Goal: Transaction & Acquisition: Purchase product/service

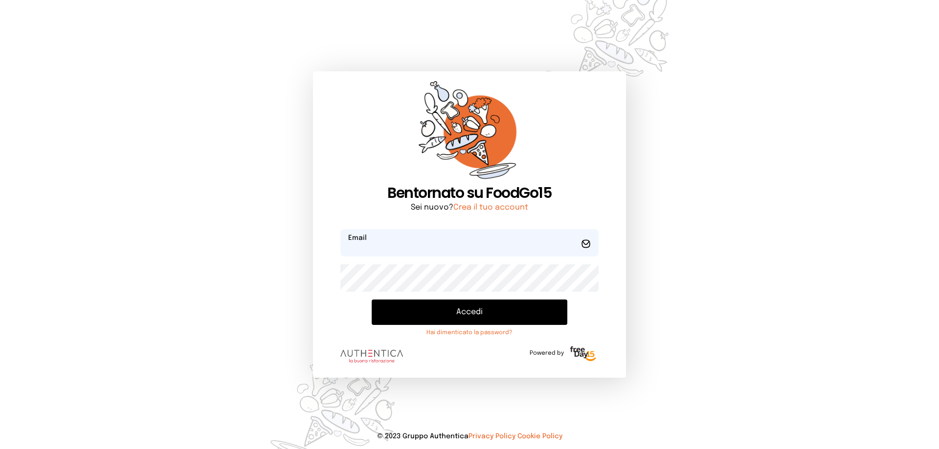
type input "**********"
click at [474, 315] on button "Accedi" at bounding box center [470, 312] width 196 height 25
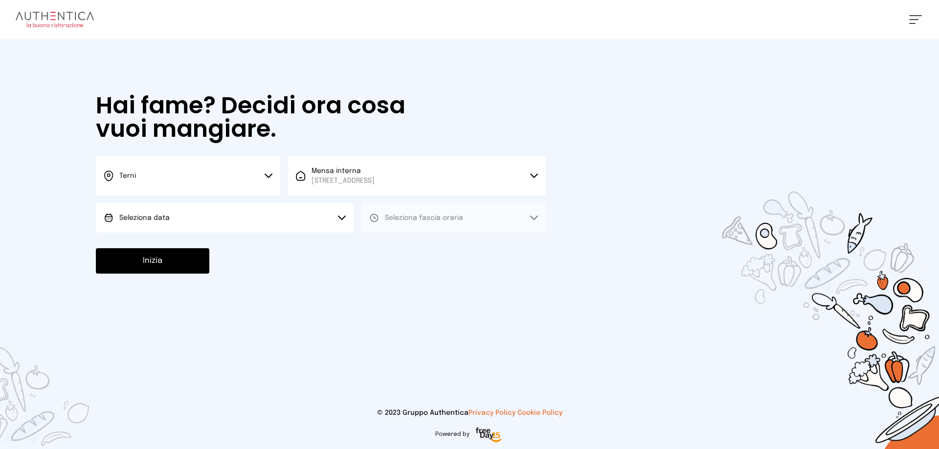
click at [174, 211] on button "Seleziona data" at bounding box center [225, 217] width 258 height 29
click at [164, 243] on span "[DATE], [DATE]" at bounding box center [143, 246] width 48 height 10
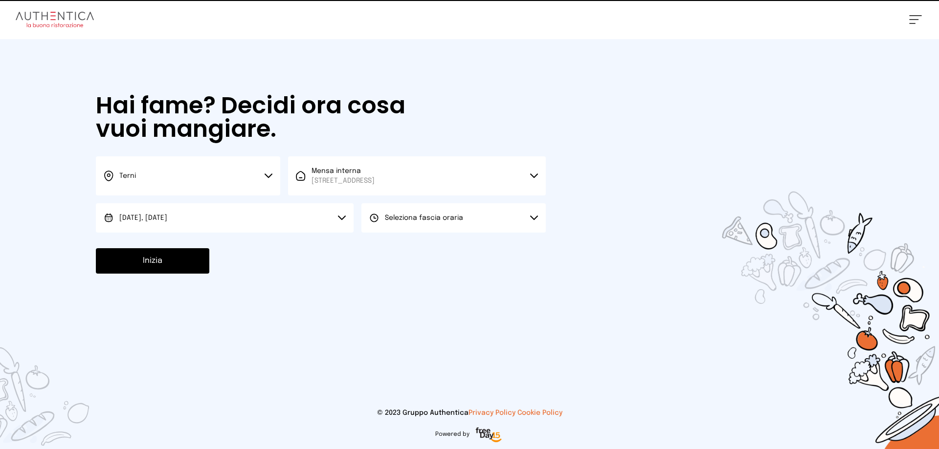
click at [437, 219] on span "Seleziona fascia oraria" at bounding box center [424, 218] width 78 height 7
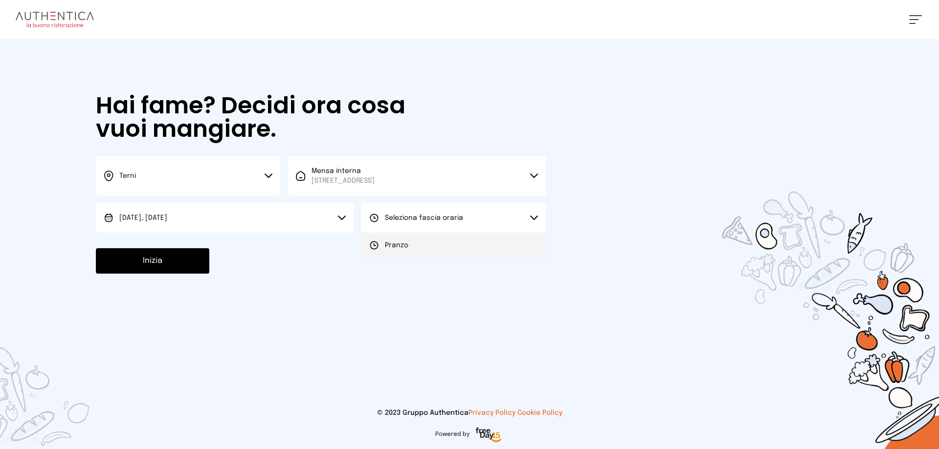
click at [438, 248] on li "Pranzo" at bounding box center [453, 245] width 184 height 25
click at [159, 260] on button "Inizia" at bounding box center [152, 260] width 113 height 25
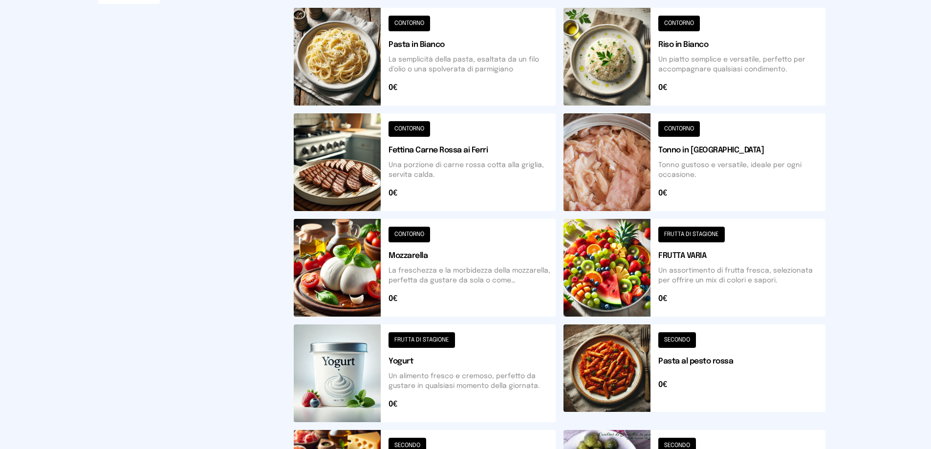
scroll to position [293, 0]
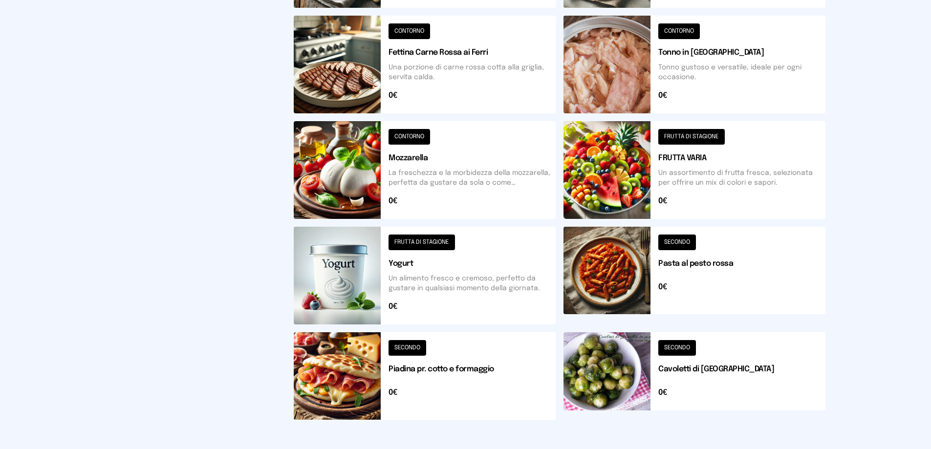
click at [401, 347] on button at bounding box center [425, 376] width 262 height 88
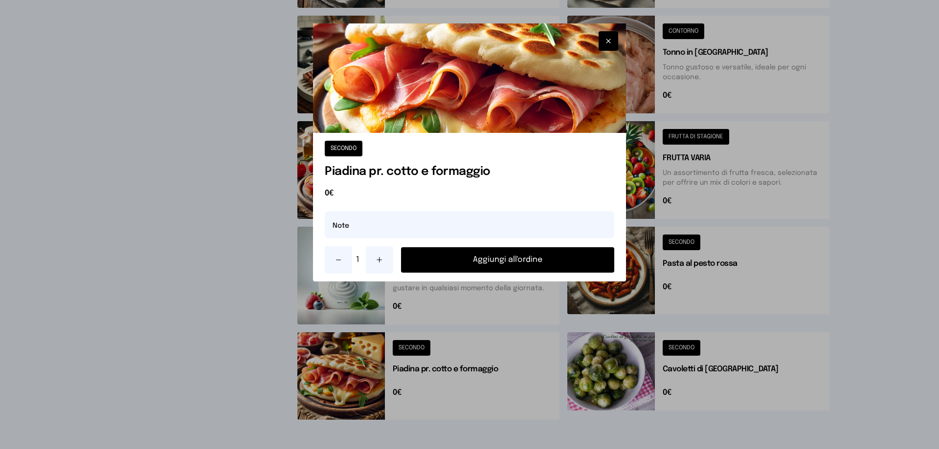
click at [530, 264] on button "Aggiungi all'ordine" at bounding box center [507, 259] width 213 height 25
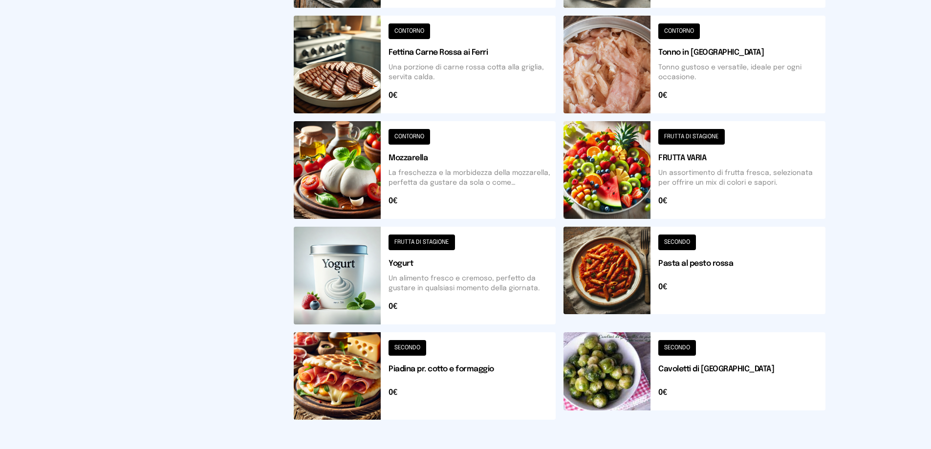
click at [715, 368] on button at bounding box center [695, 376] width 262 height 88
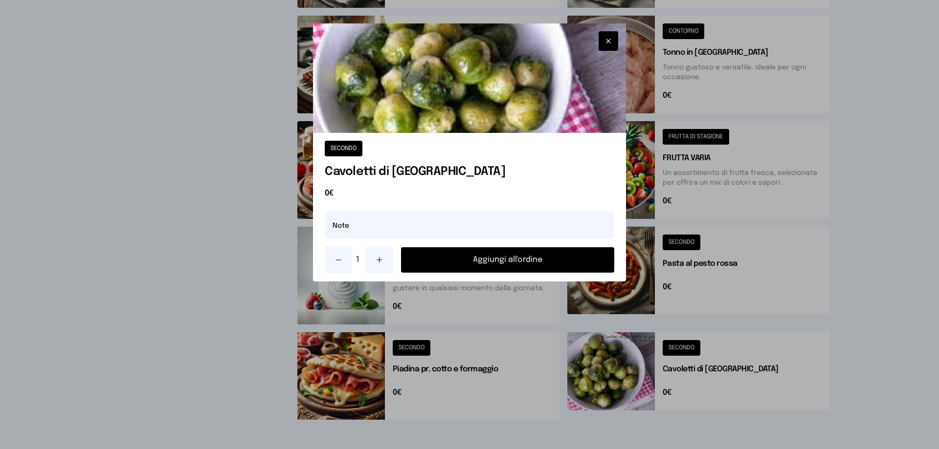
click at [541, 259] on button "Aggiungi all'ordine" at bounding box center [507, 259] width 213 height 25
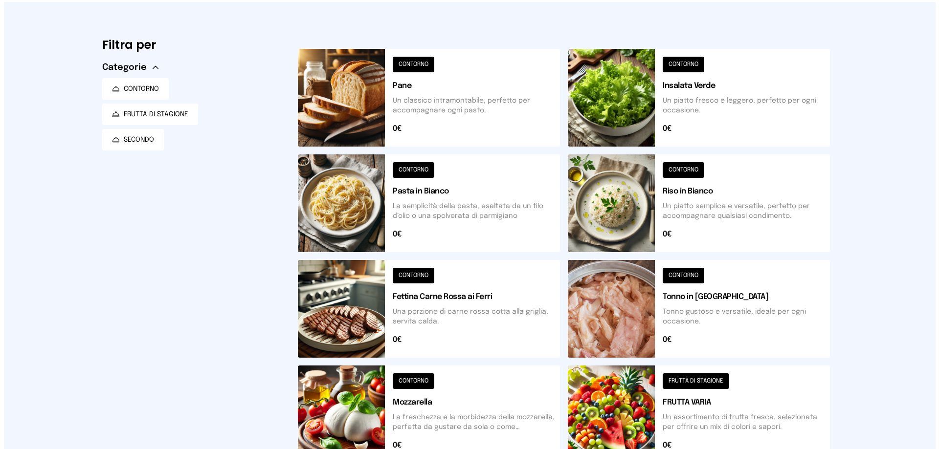
scroll to position [0, 0]
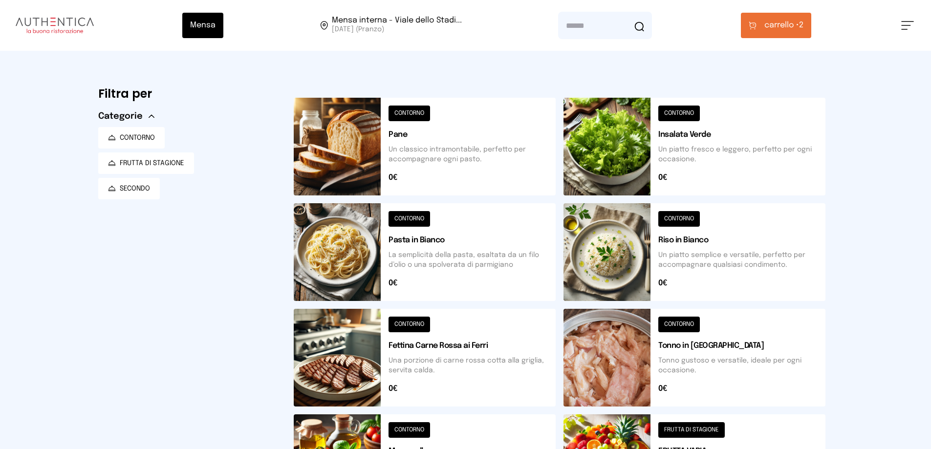
click at [786, 27] on span "carrello •" at bounding box center [782, 26] width 35 height 12
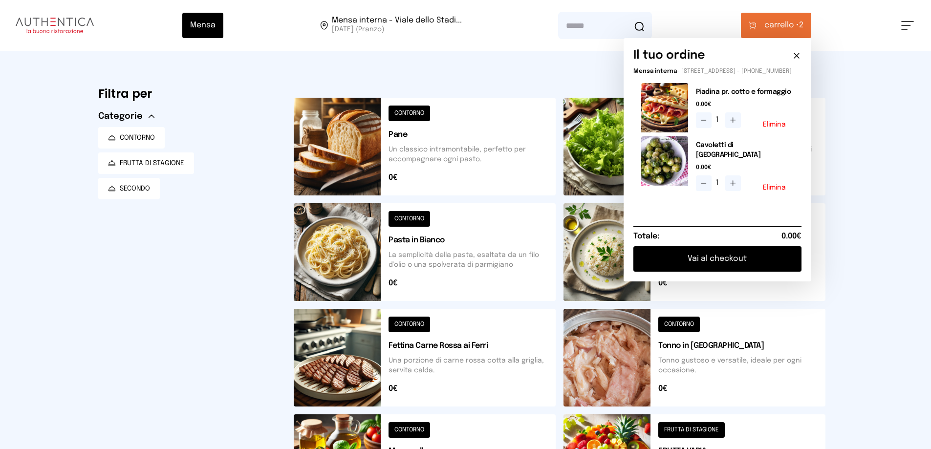
click at [698, 257] on button "Vai al checkout" at bounding box center [718, 258] width 168 height 25
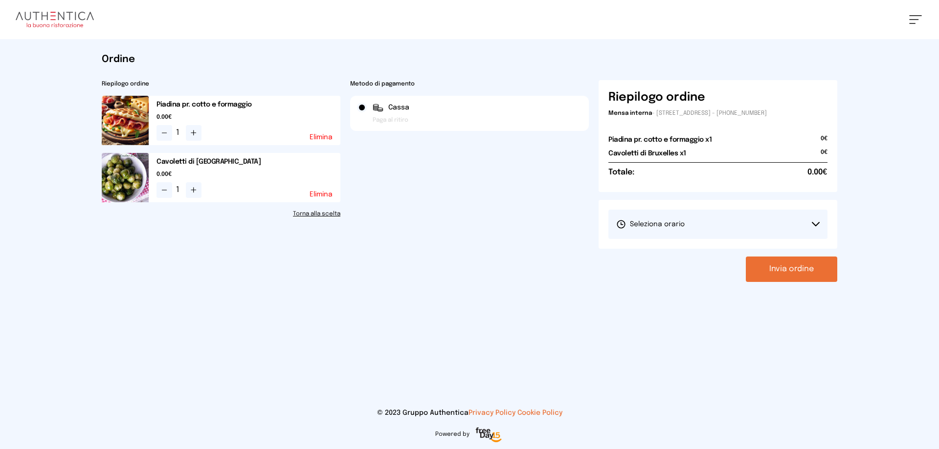
click at [675, 228] on span "Seleziona orario" at bounding box center [650, 224] width 68 height 10
click at [678, 253] on span "1° Turno (13:00 - 15:00)" at bounding box center [653, 252] width 74 height 10
click at [773, 271] on button "Invia ordine" at bounding box center [791, 269] width 91 height 25
